Goal: Task Accomplishment & Management: Complete application form

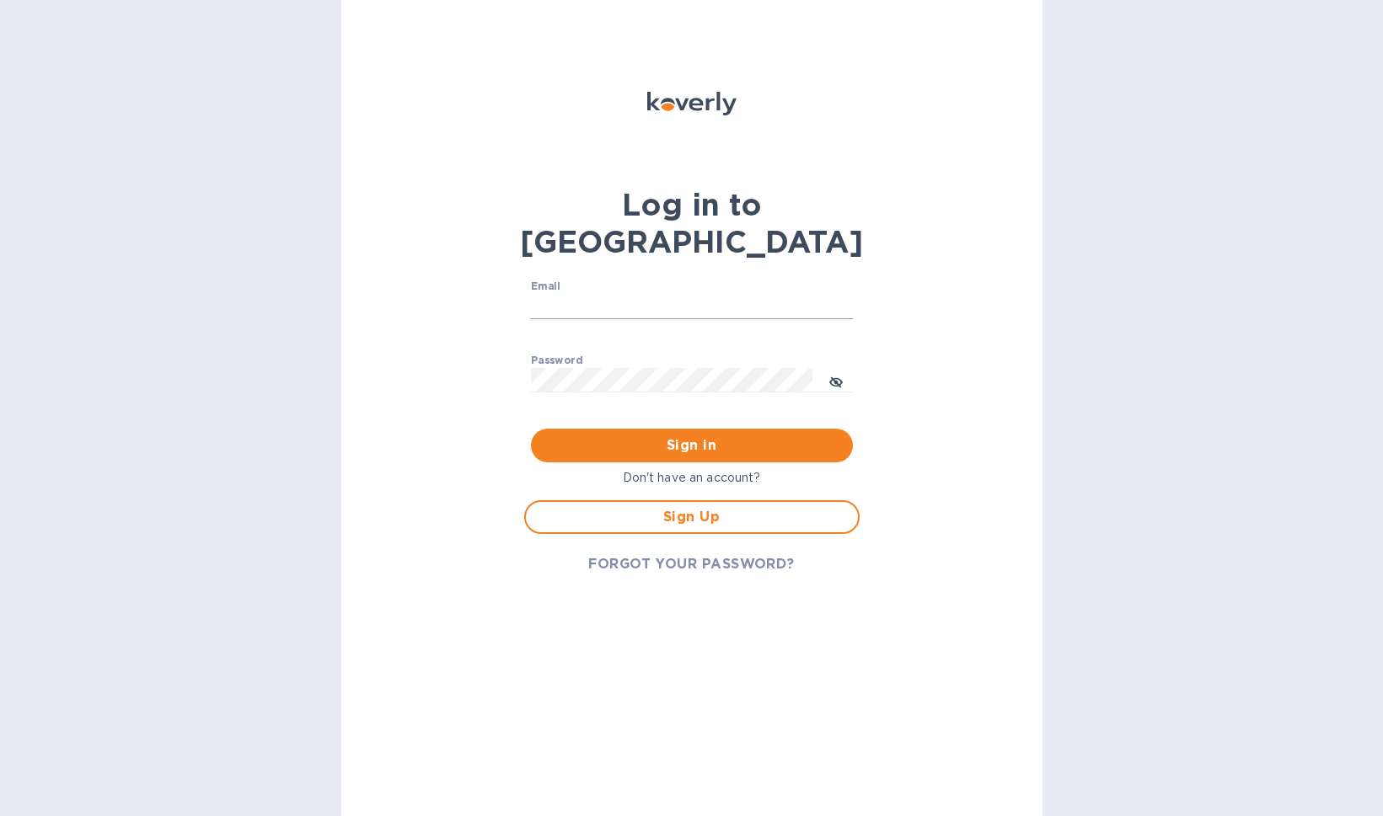
click at [556, 294] on input "Email" at bounding box center [692, 306] width 322 height 25
click at [550, 507] on span "Sign Up" at bounding box center [691, 517] width 305 height 20
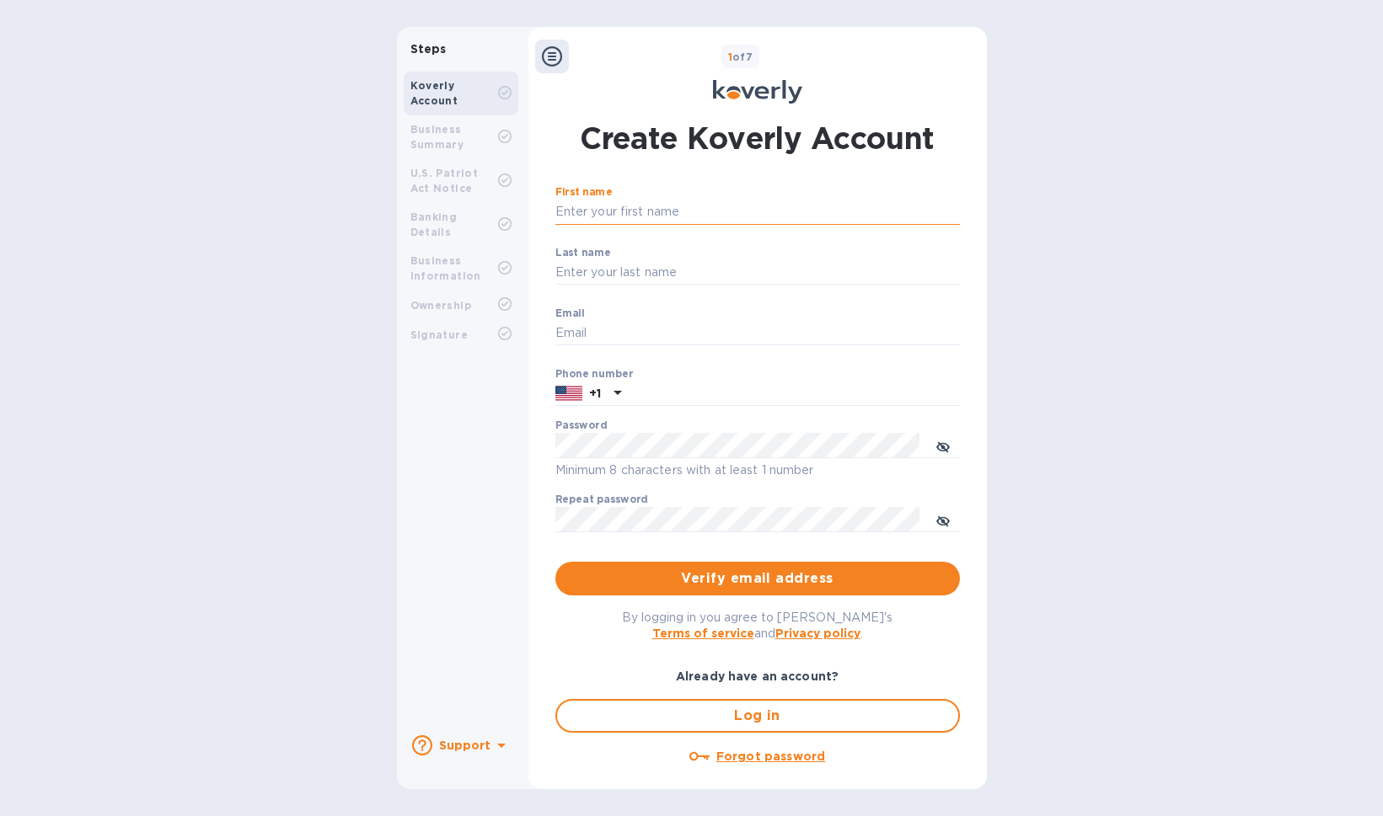
click at [622, 208] on input "First name" at bounding box center [757, 212] width 404 height 25
type input "[PERSON_NAME]"
type input "Lzenby"
drag, startPoint x: 564, startPoint y: 338, endPoint x: 582, endPoint y: 325, distance: 22.4
click at [564, 338] on input "Email" at bounding box center [757, 333] width 404 height 25
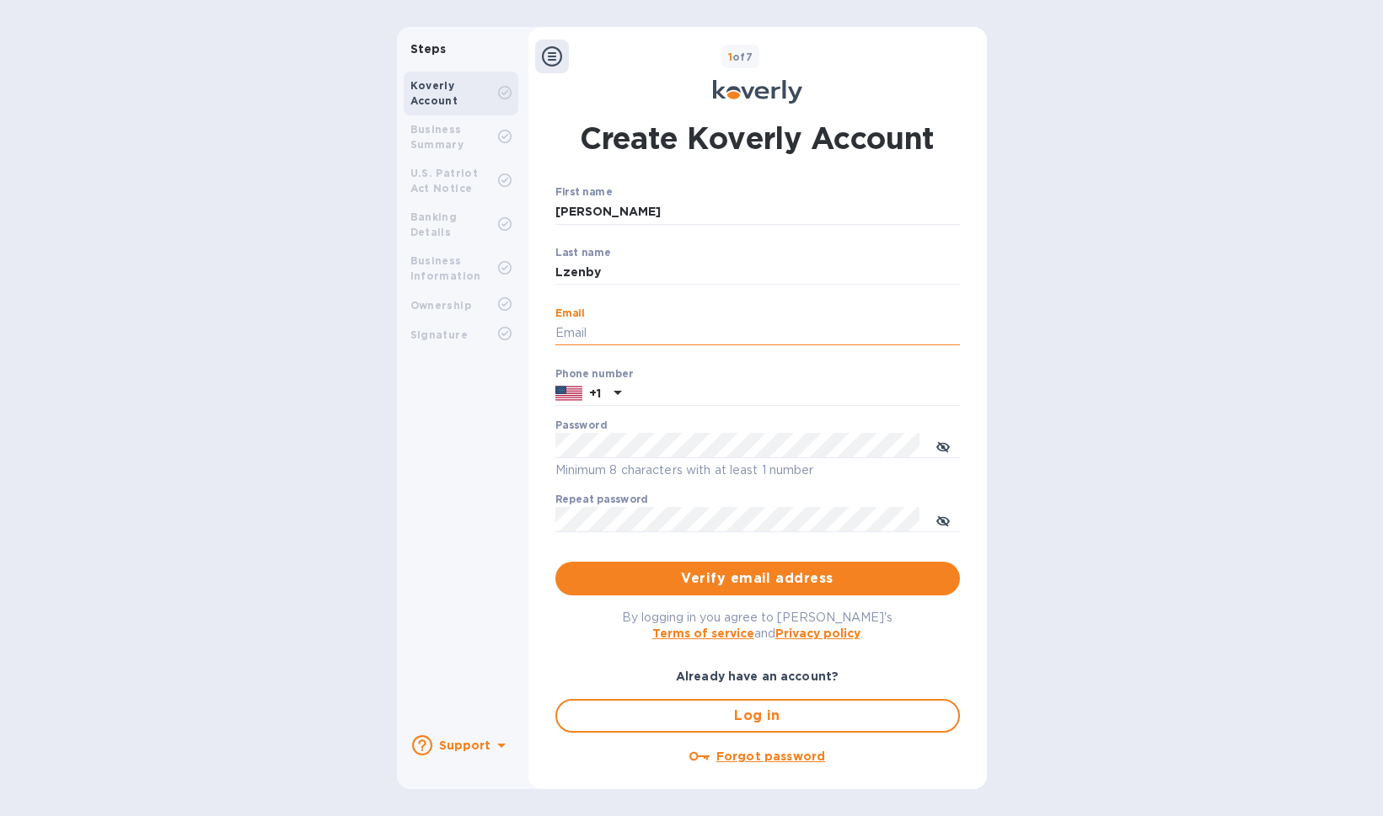
type input "[EMAIL_ADDRESS][DOMAIN_NAME]"
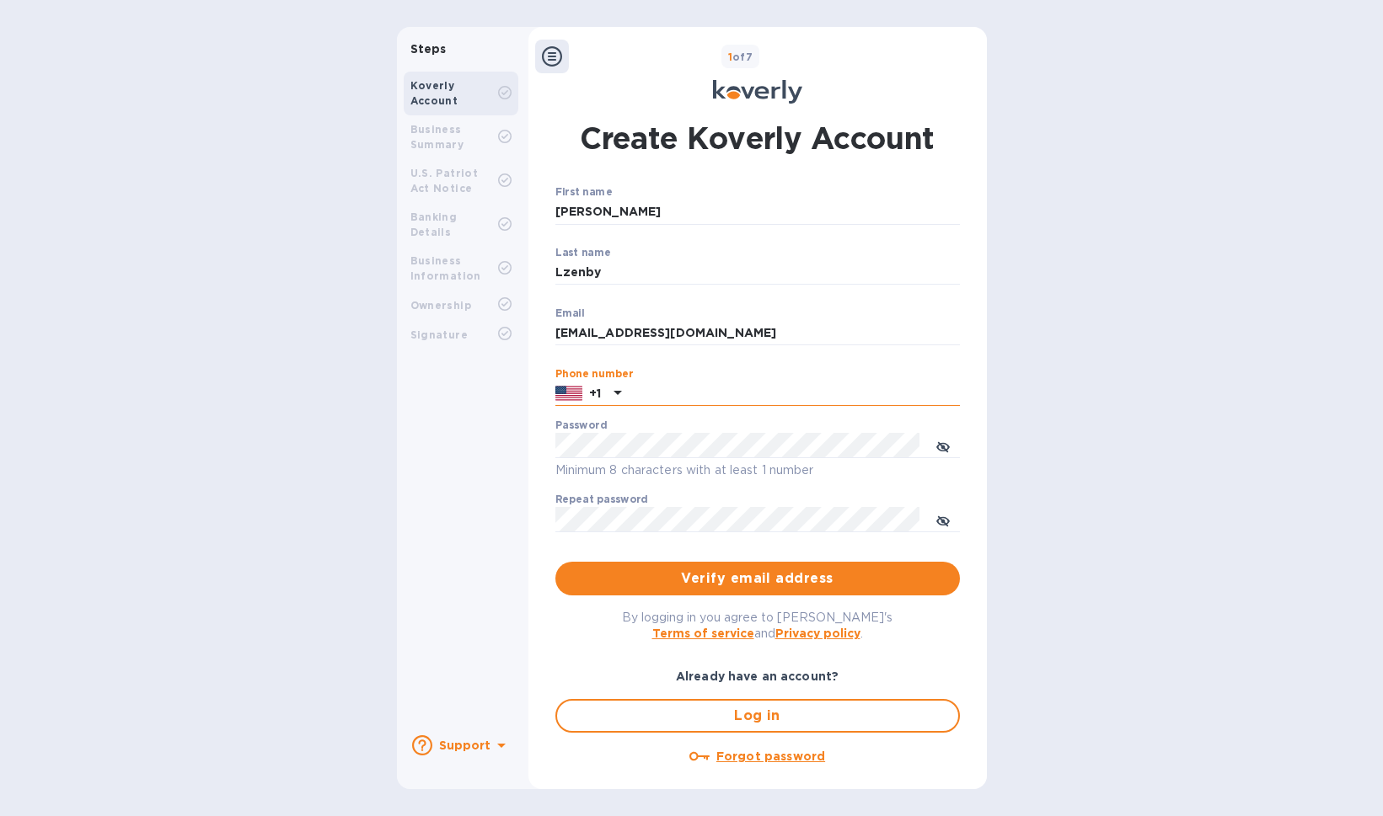
click at [682, 400] on input "text" at bounding box center [794, 394] width 332 height 25
type input "8017501583"
click at [753, 293] on p "​" at bounding box center [757, 296] width 404 height 19
click at [602, 337] on input "admin" at bounding box center [757, 333] width 404 height 25
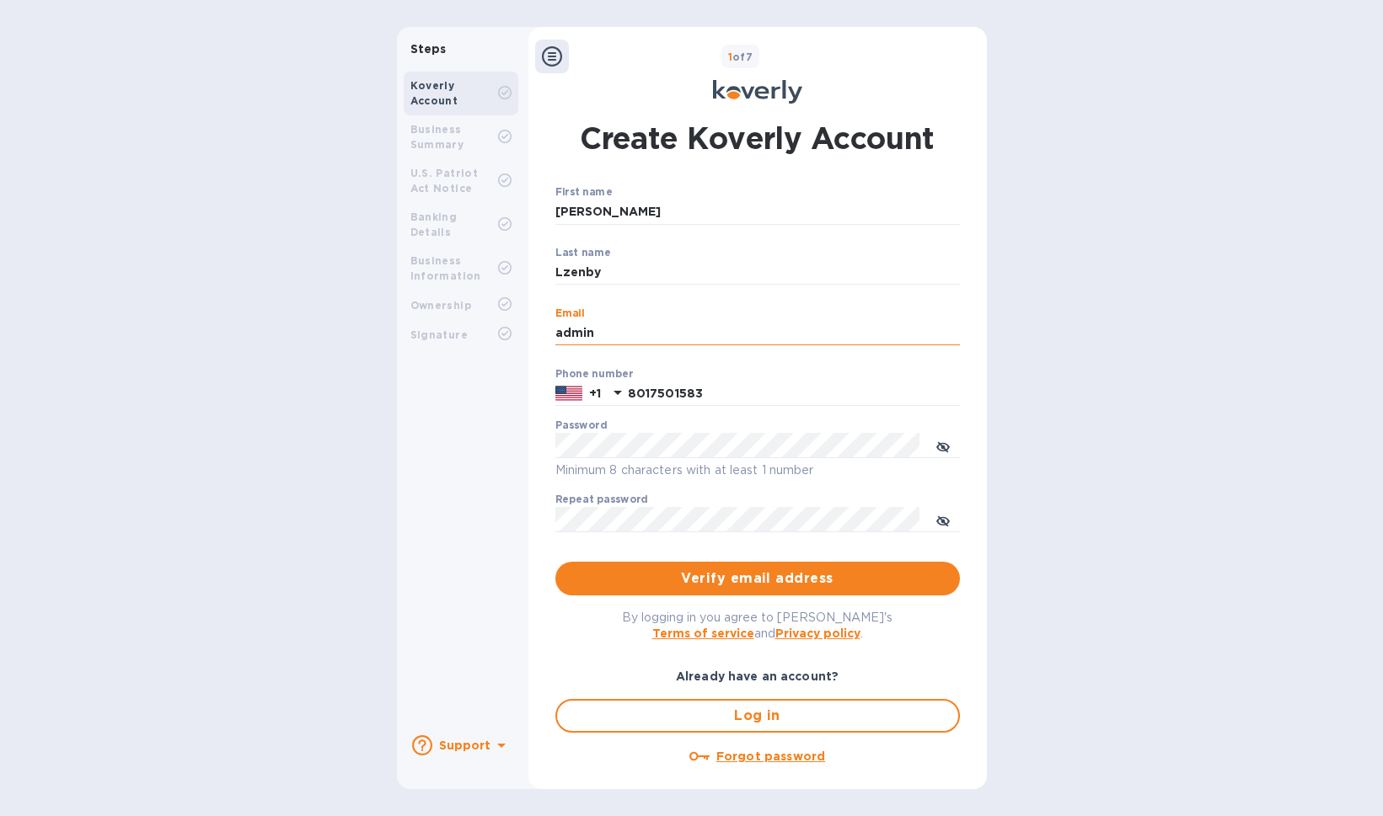
type input "[EMAIL_ADDRESS][DOMAIN_NAME]"
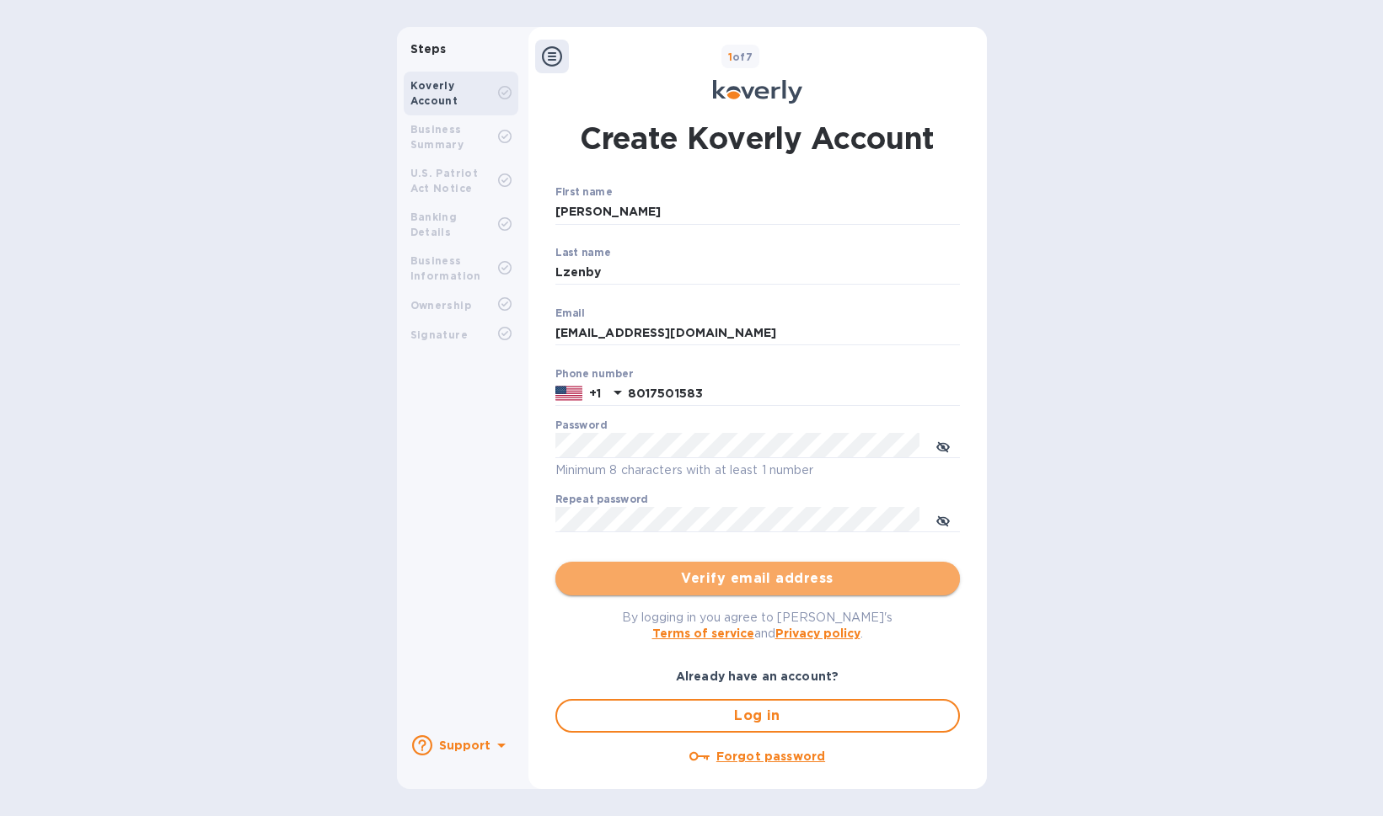
click at [821, 578] on span "Verify email address" at bounding box center [757, 579] width 377 height 20
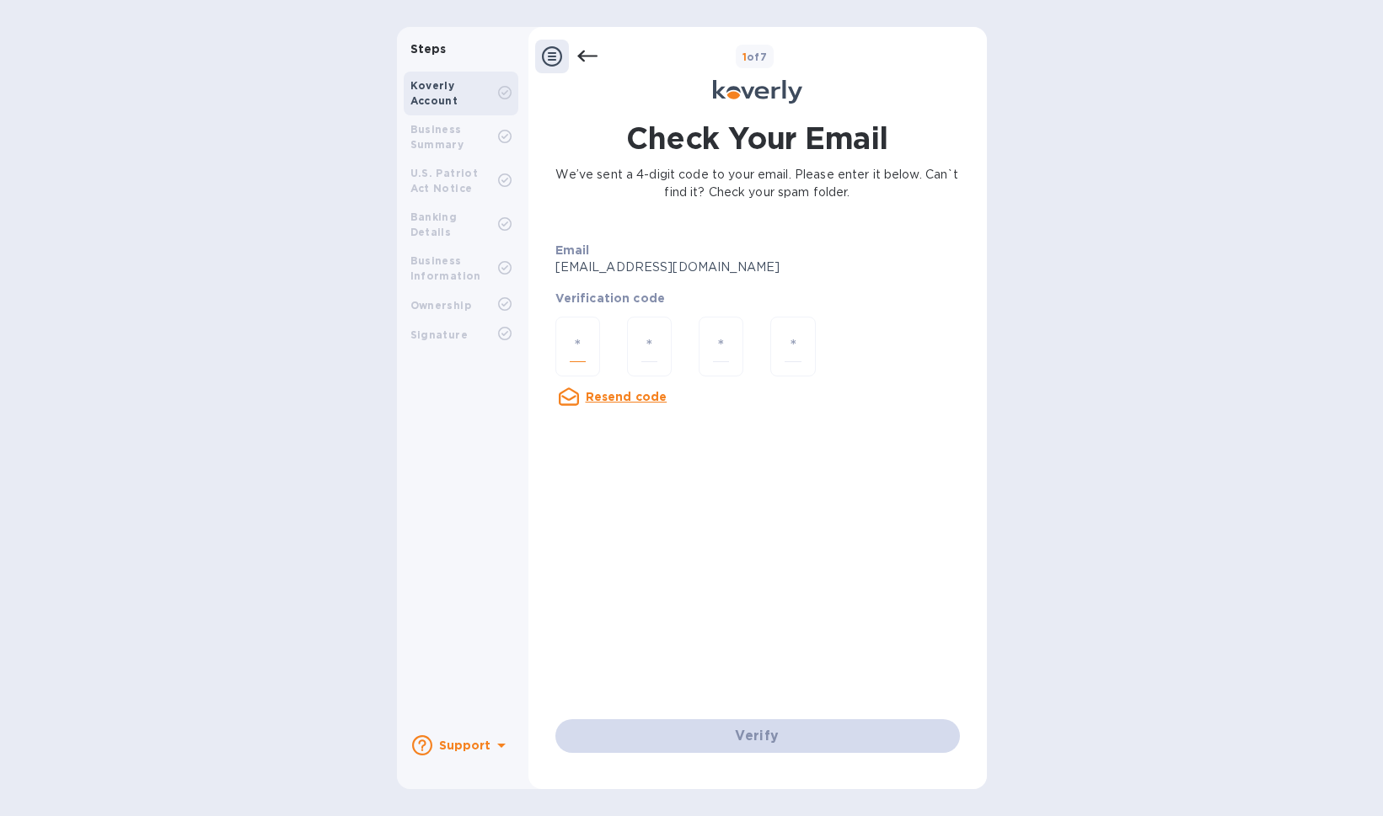
click at [577, 344] on input "number" at bounding box center [578, 346] width 16 height 31
type input "4"
type input "3"
type input "7"
type input "8"
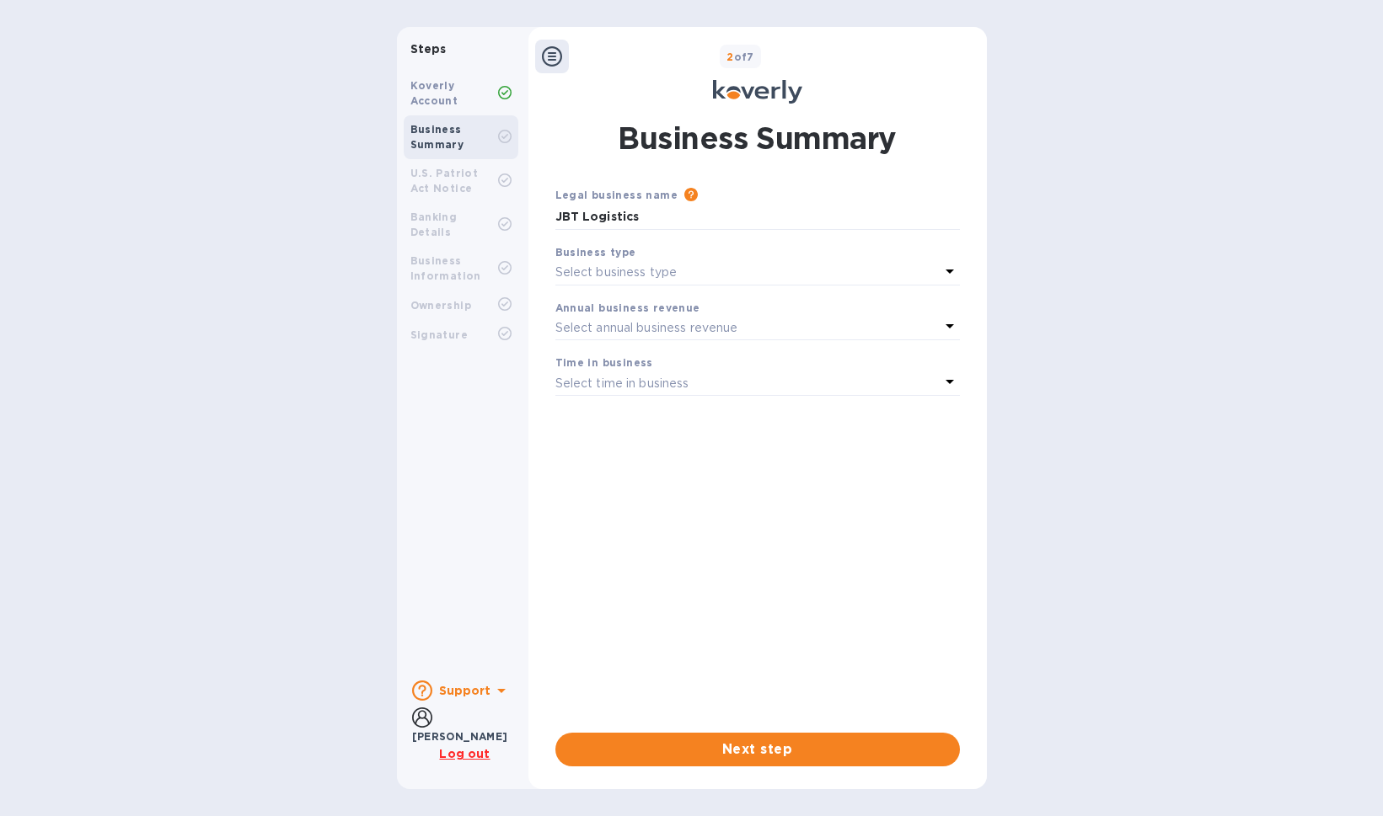
click at [630, 270] on p "Select business type" at bounding box center [616, 273] width 122 height 18
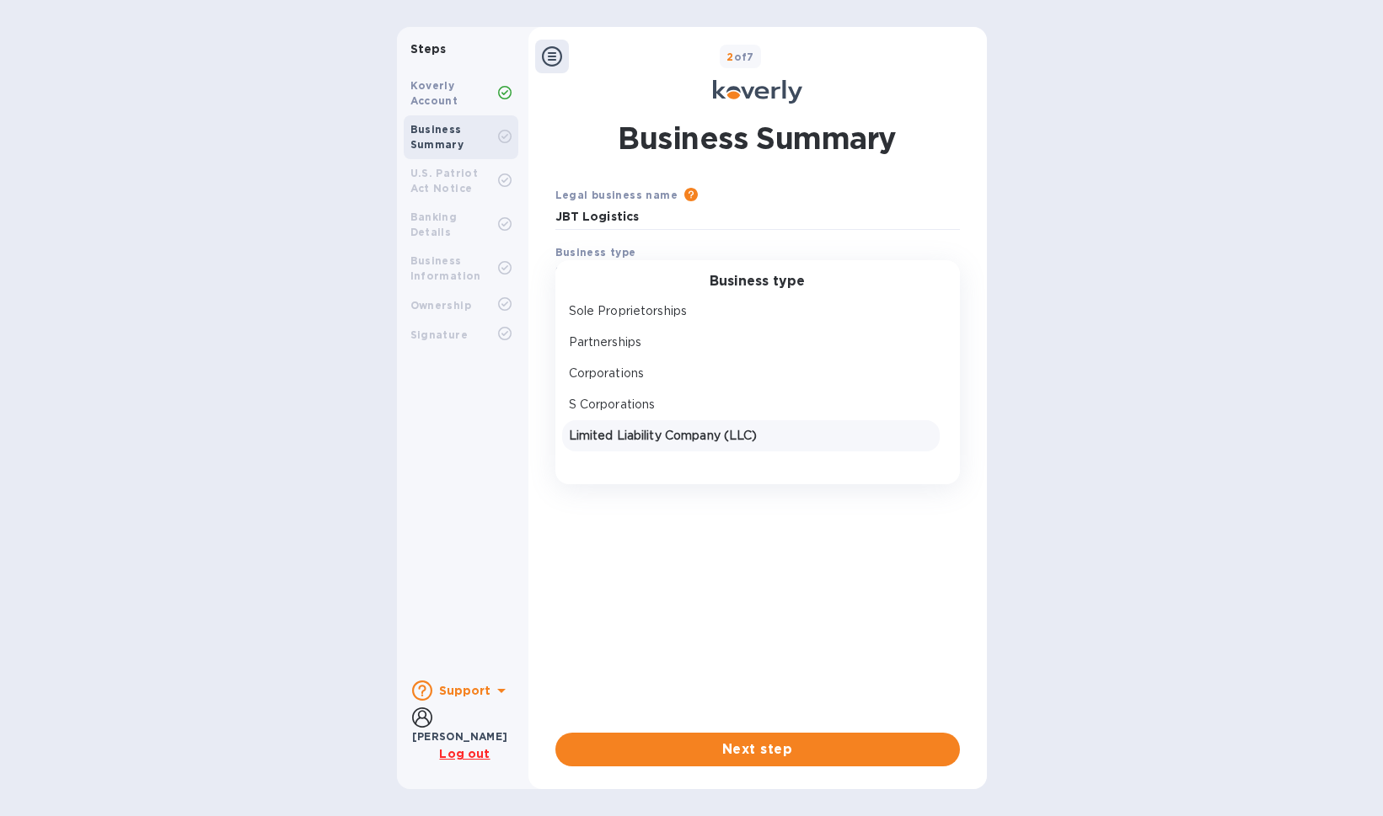
click at [625, 438] on p "Limited Liability Company (LLC)" at bounding box center [751, 436] width 364 height 18
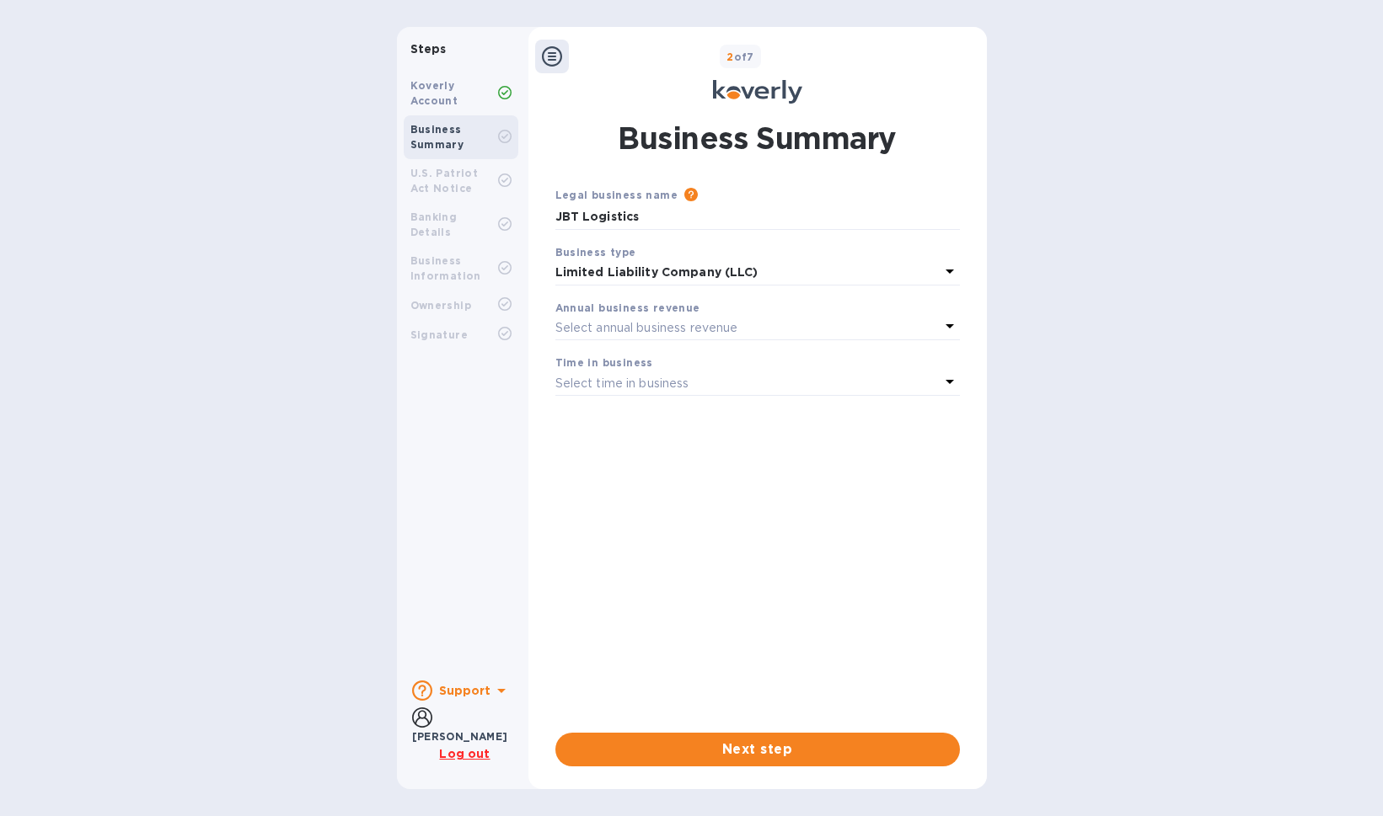
click at [694, 327] on p "Select annual business revenue" at bounding box center [646, 328] width 183 height 18
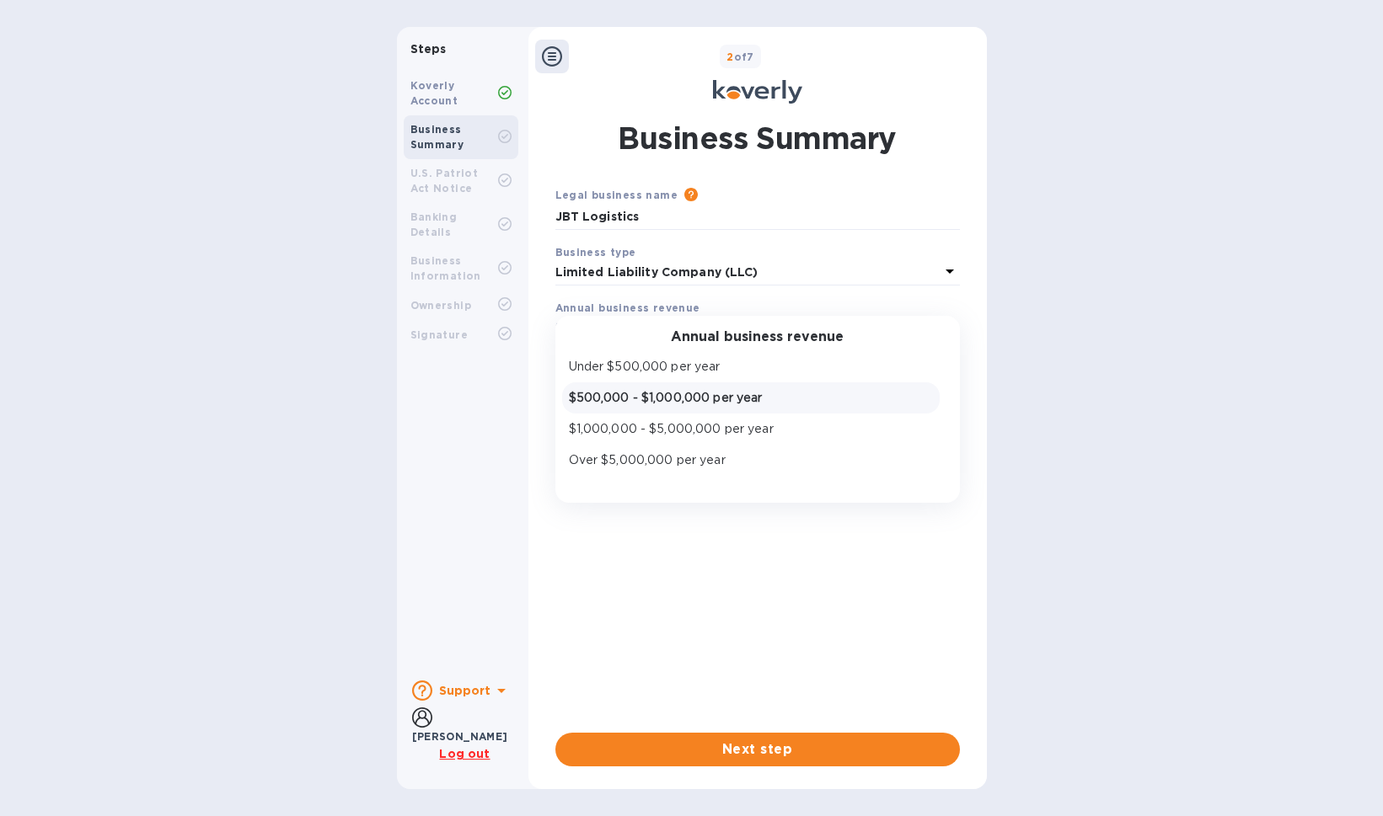
click at [651, 387] on div "$500,000 - $1,000,000 per year" at bounding box center [750, 398] width 371 height 24
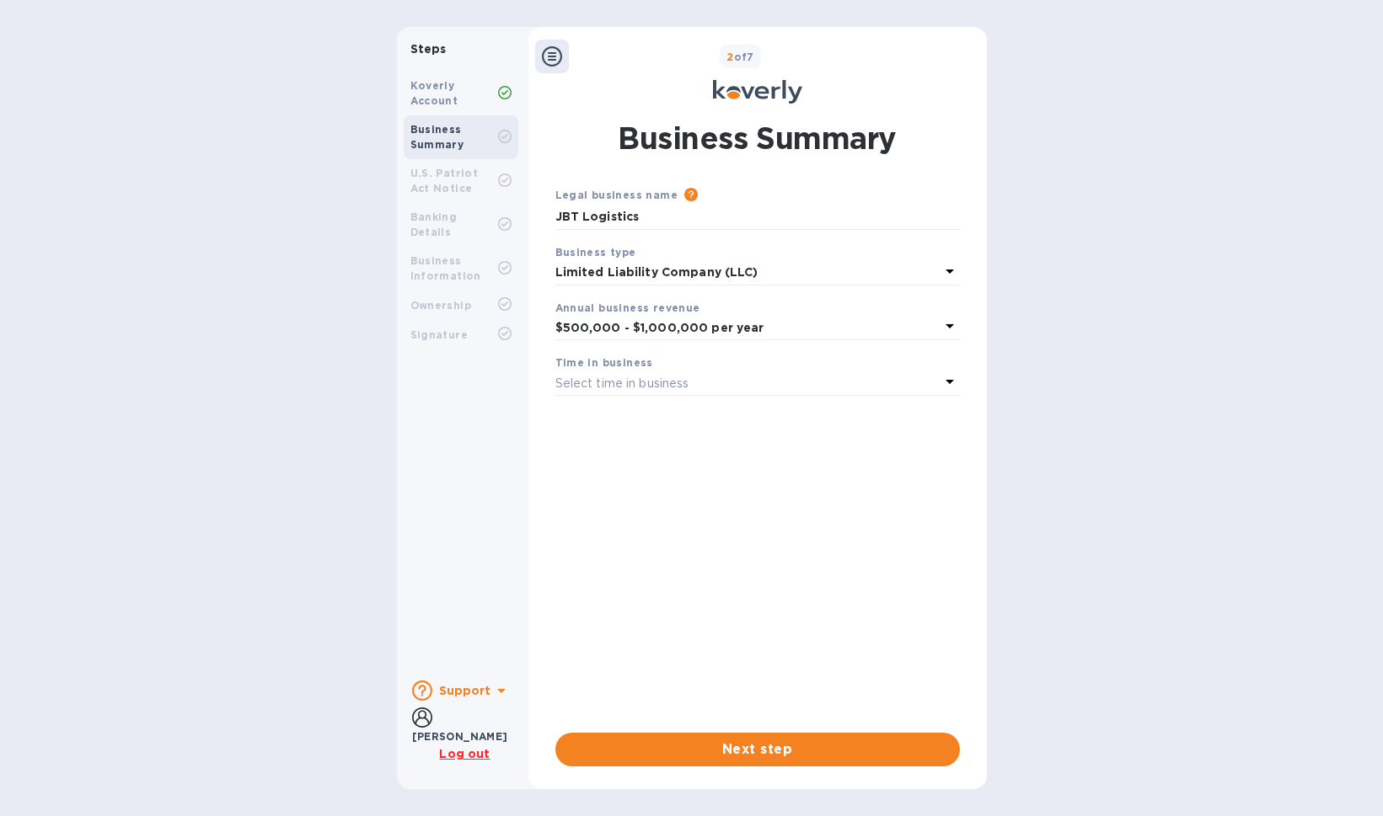
click at [650, 321] on b "$500,000 - $1,000,000 per year" at bounding box center [659, 327] width 209 height 13
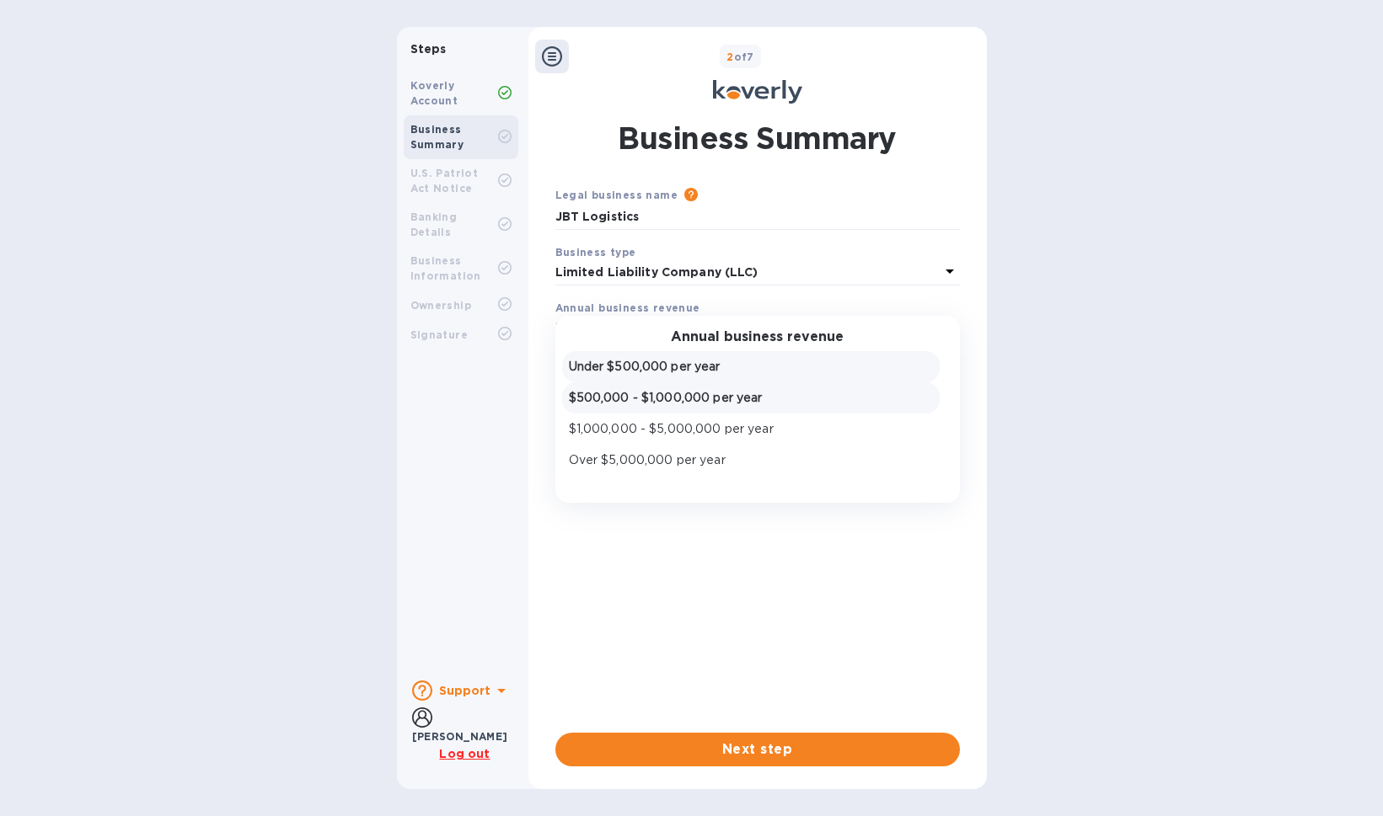
click at [669, 364] on p "Under $500,000 per year" at bounding box center [751, 367] width 364 height 18
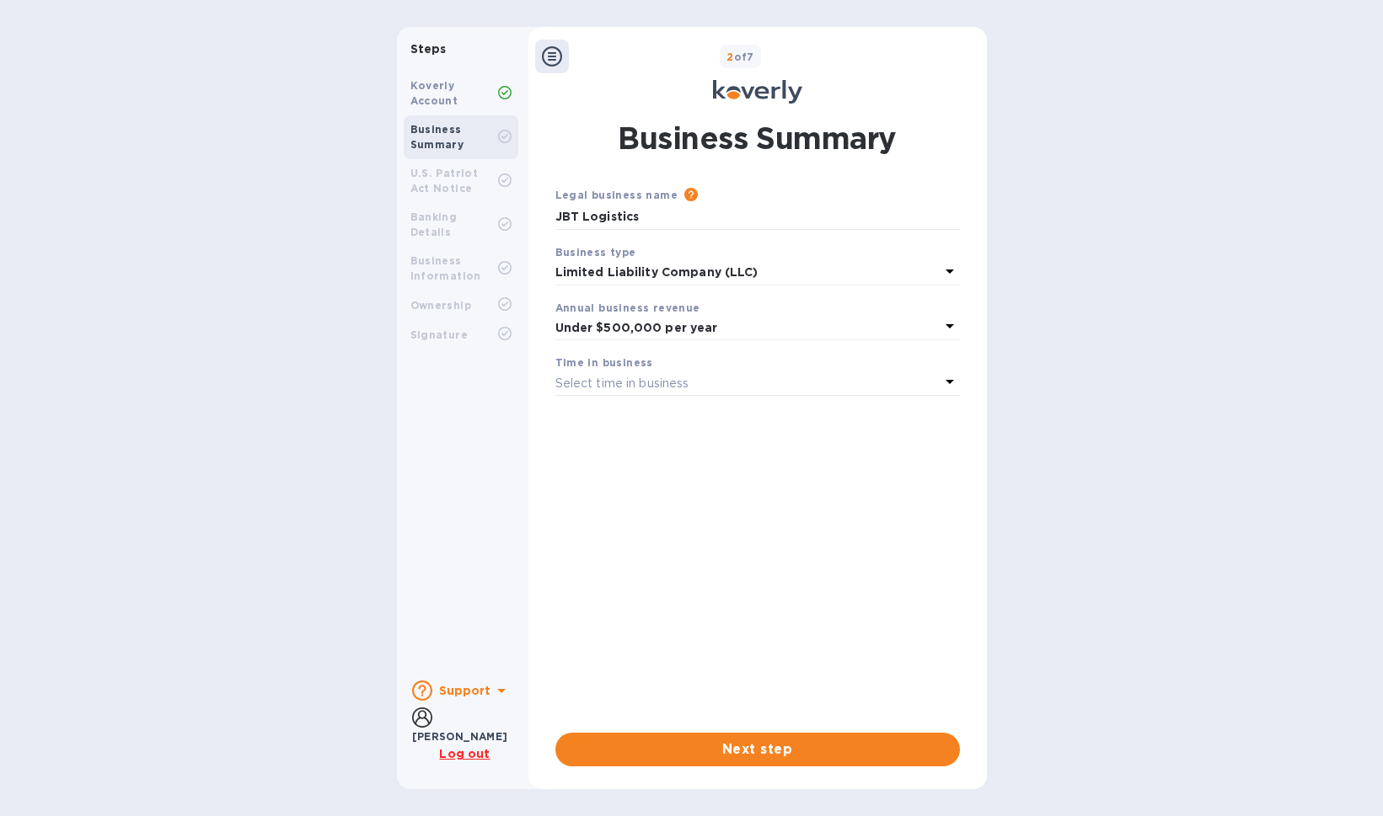
click at [650, 377] on p "Select time in business" at bounding box center [622, 384] width 134 height 18
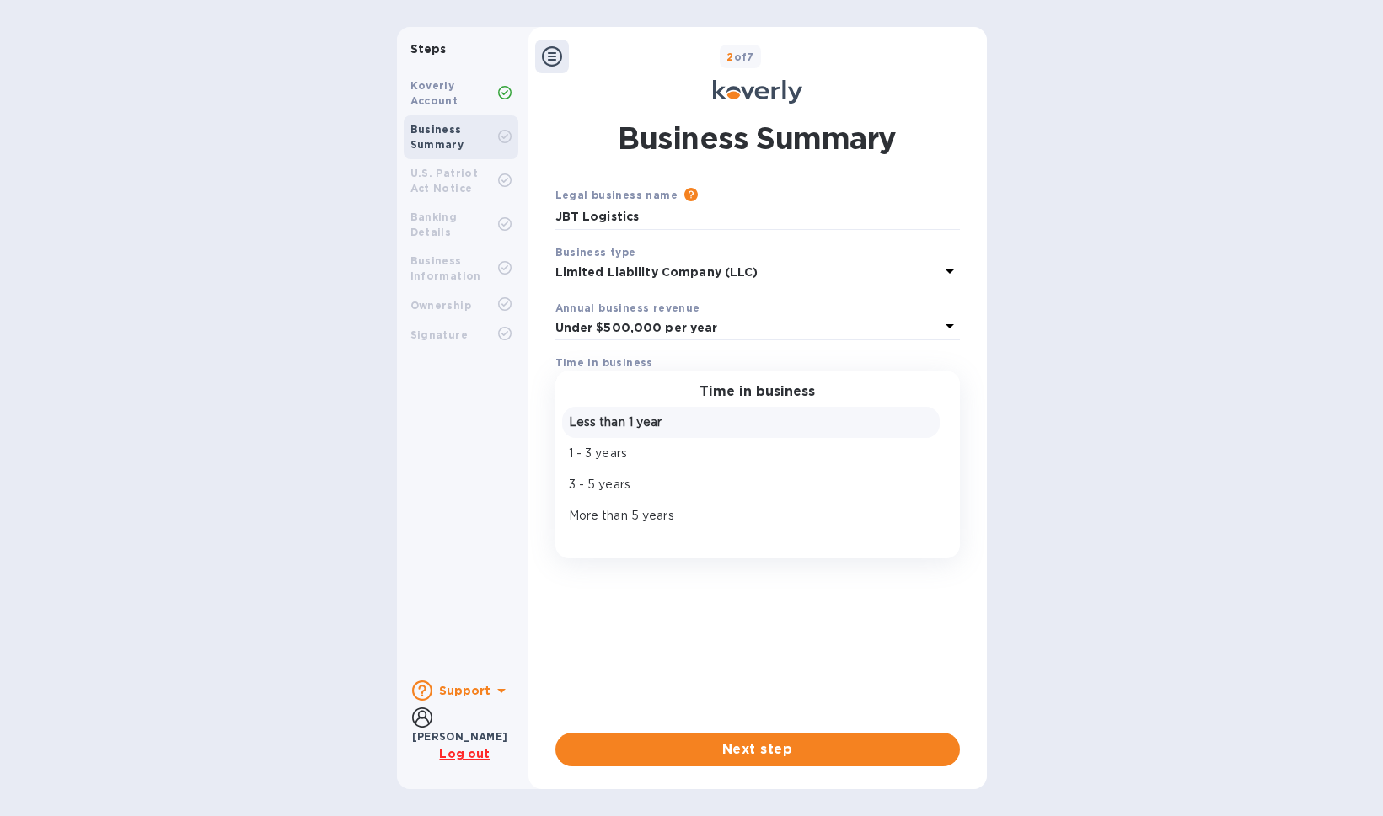
click at [630, 421] on p "Less than 1 year" at bounding box center [751, 423] width 364 height 18
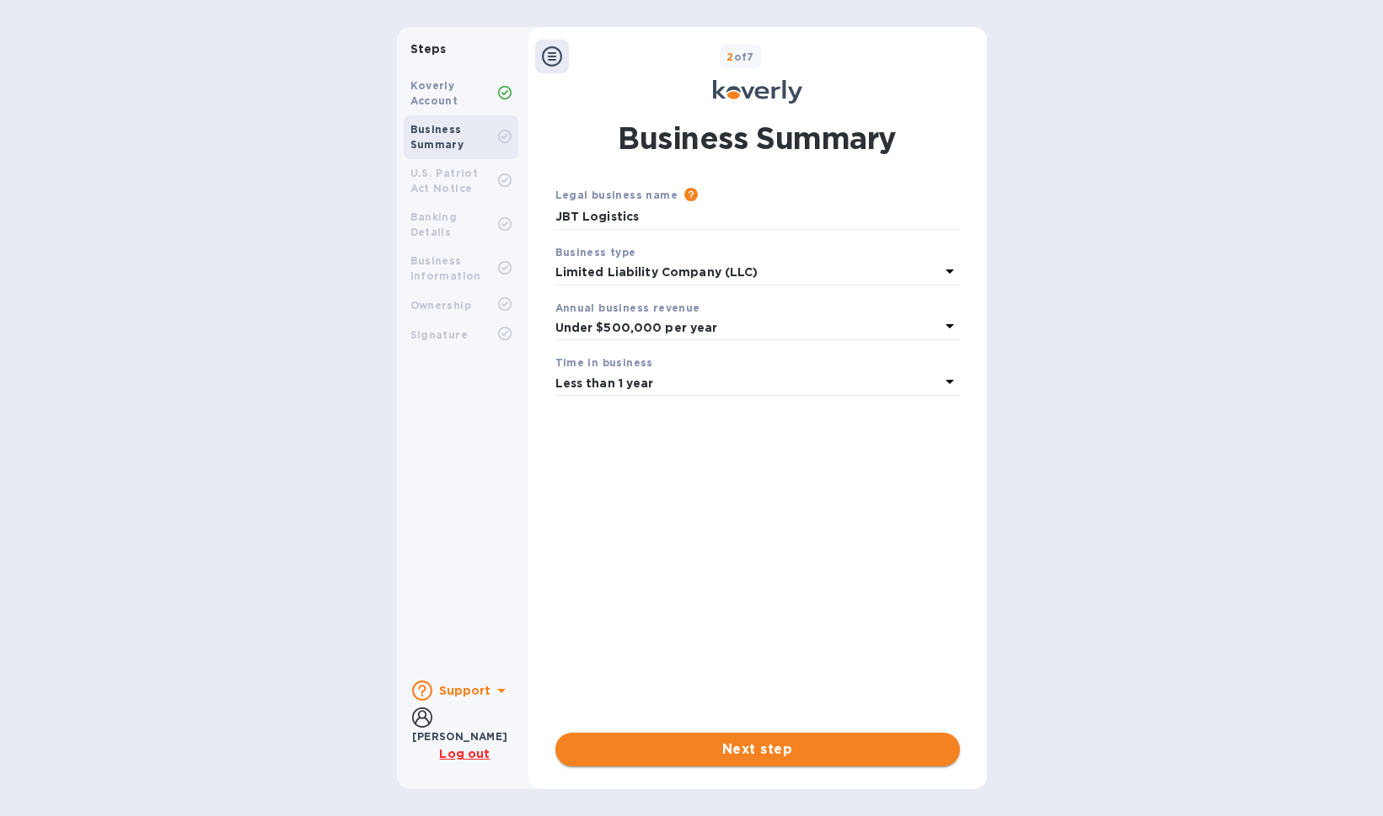
click at [782, 742] on span "Next step" at bounding box center [757, 750] width 377 height 20
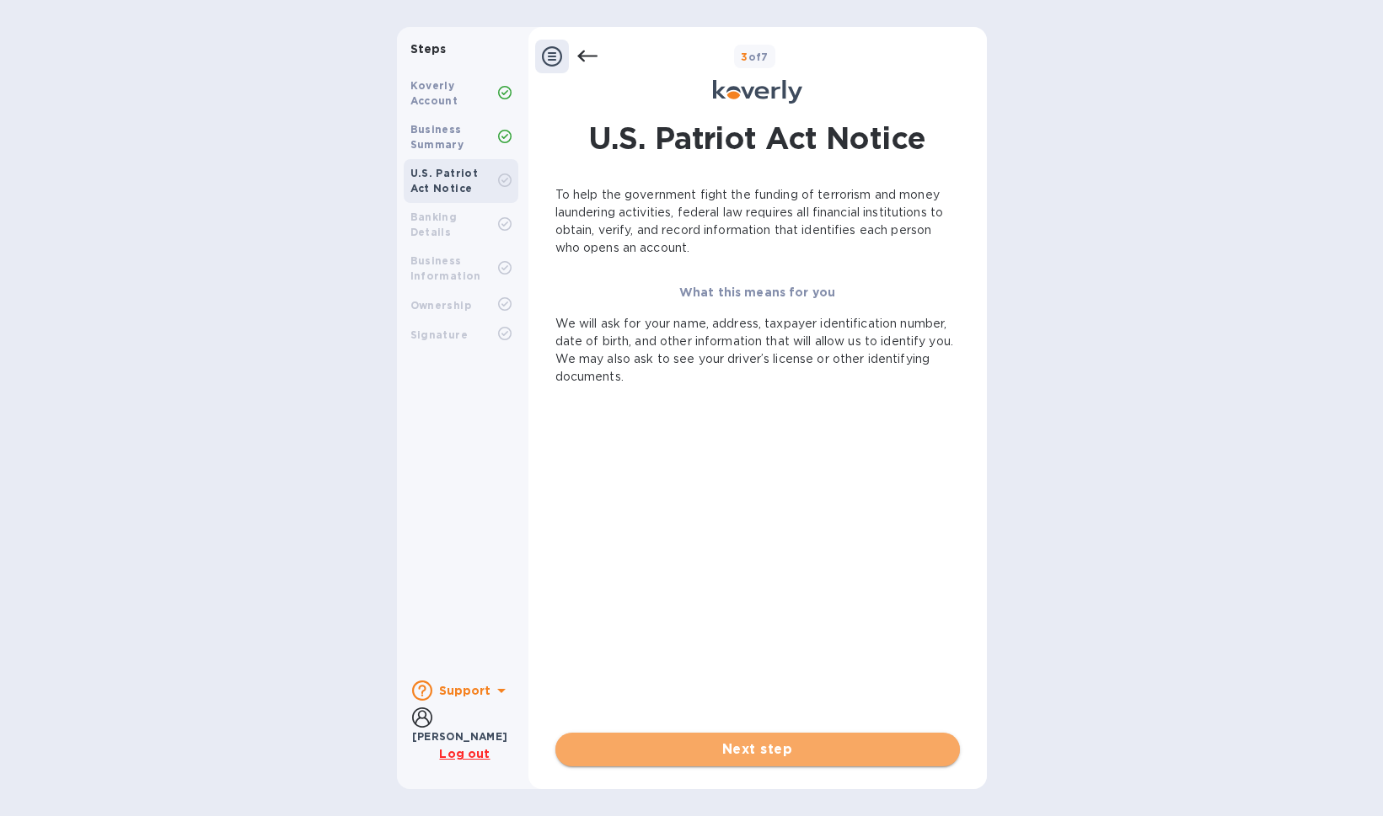
click at [736, 759] on span "Next step" at bounding box center [757, 750] width 377 height 20
